Goal: Register for event/course

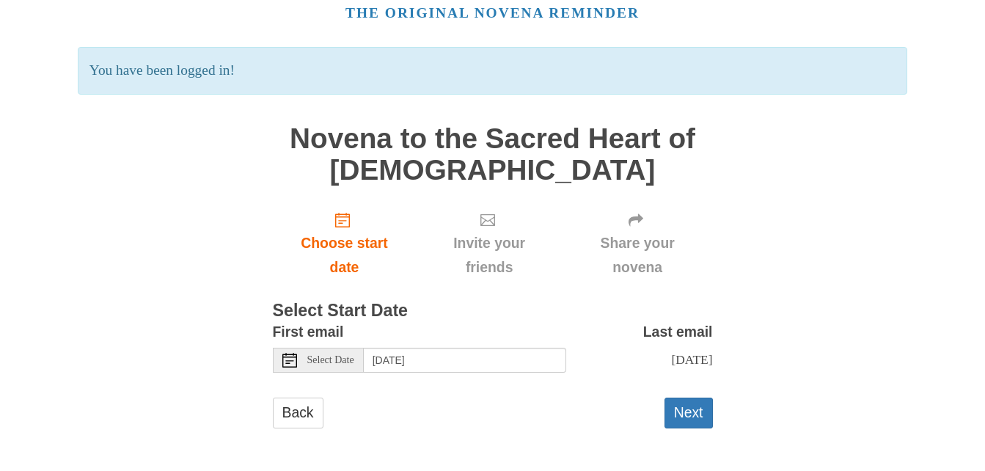
scroll to position [68, 0]
click at [692, 413] on button "Next" at bounding box center [689, 413] width 48 height 30
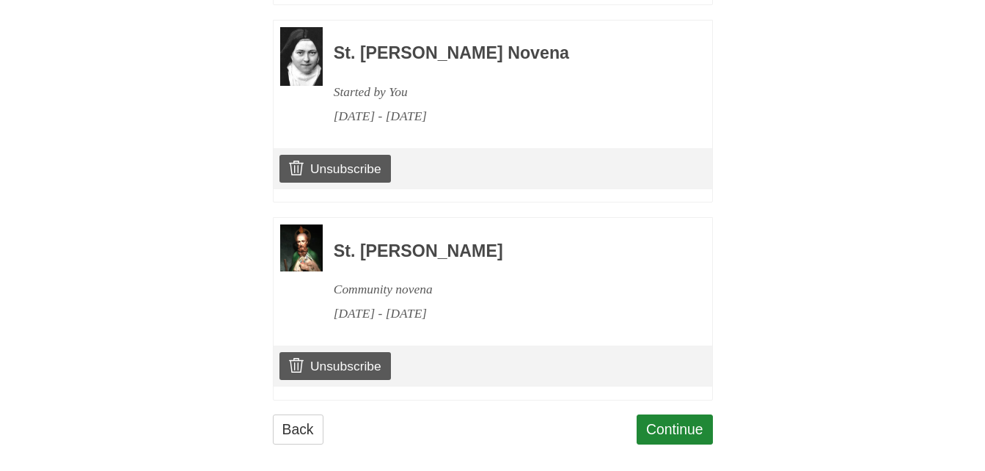
scroll to position [2136, 0]
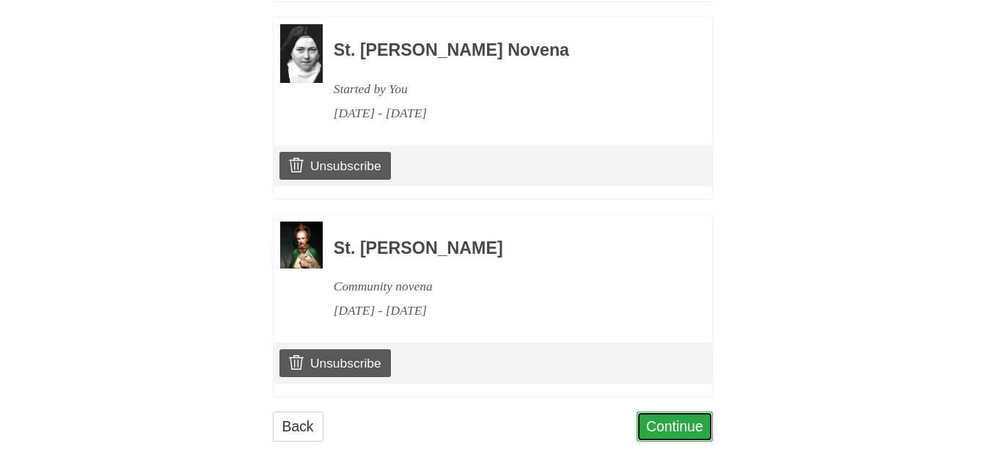
click at [669, 412] on link "Continue" at bounding box center [675, 427] width 76 height 30
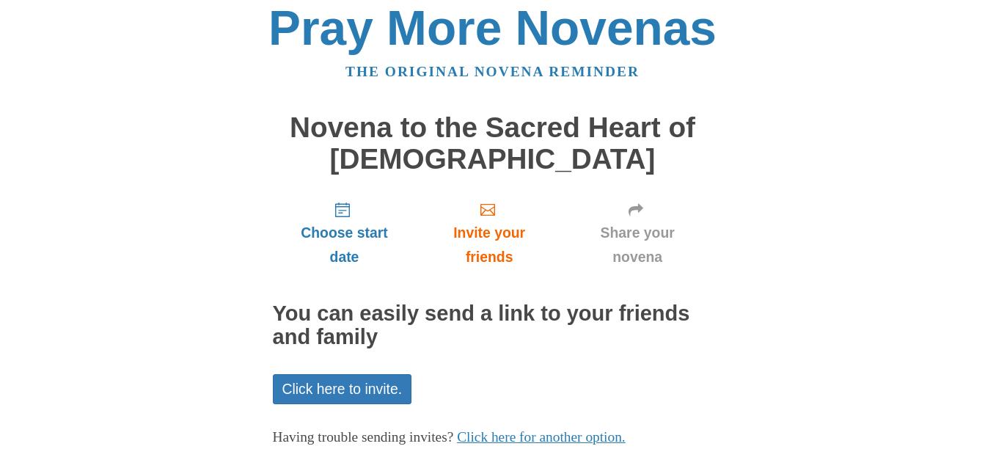
scroll to position [83, 0]
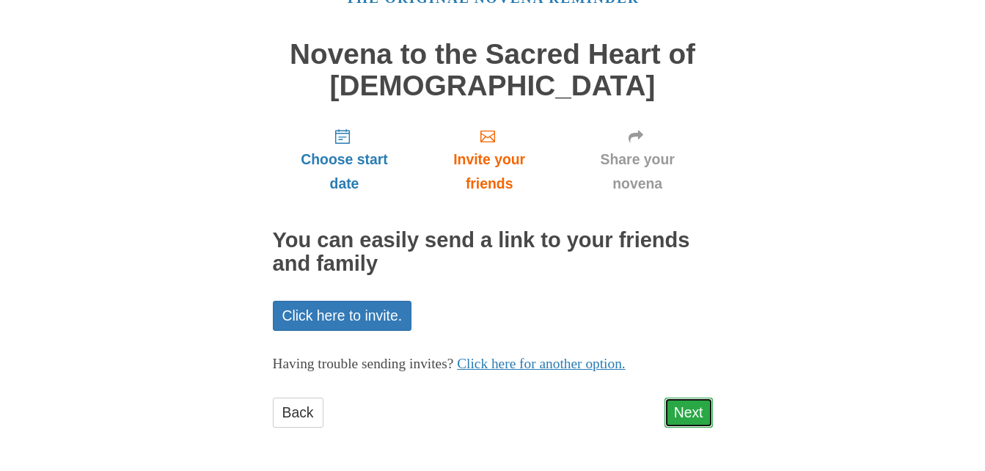
click at [693, 408] on link "Next" at bounding box center [689, 413] width 48 height 30
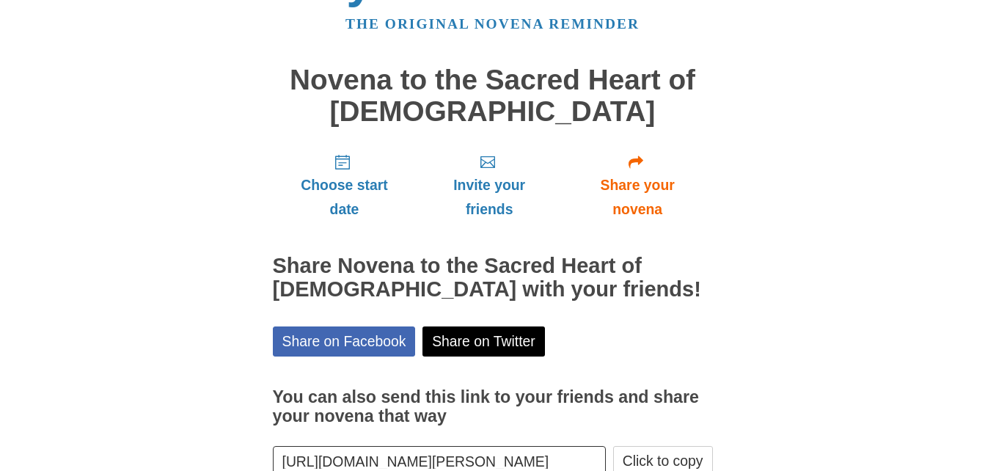
scroll to position [150, 0]
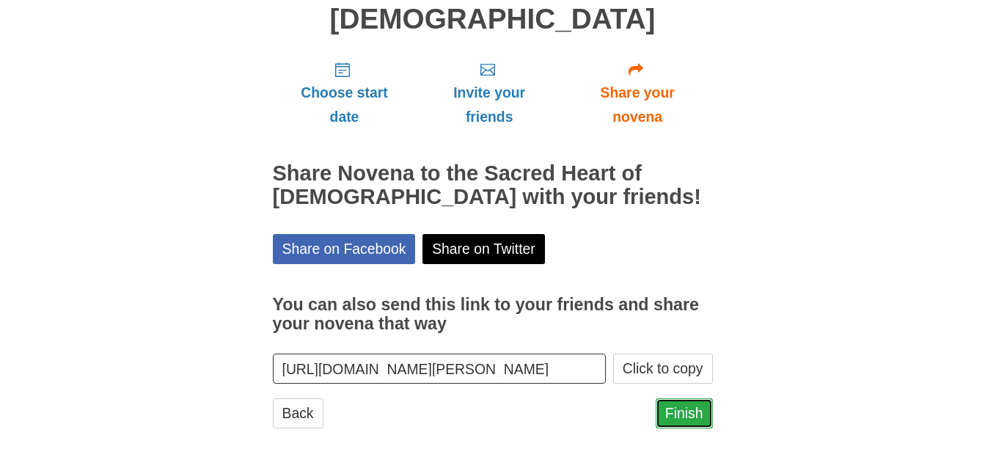
click at [696, 412] on link "Finish" at bounding box center [684, 413] width 57 height 30
